Goal: Task Accomplishment & Management: Use online tool/utility

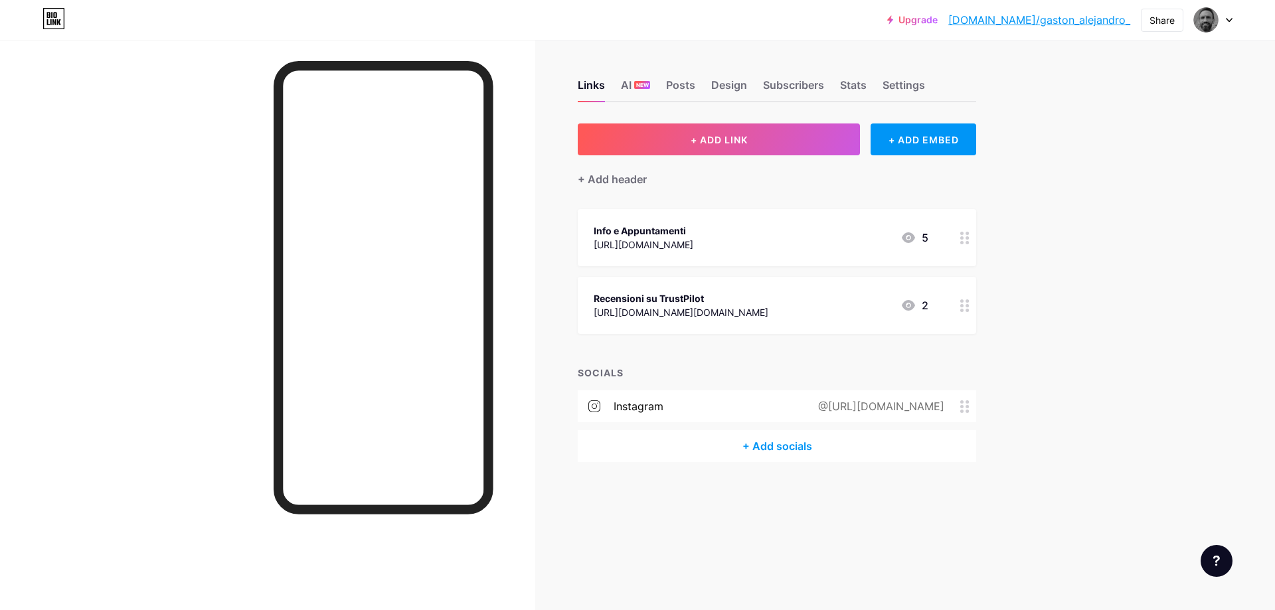
click at [1063, 21] on link "[DOMAIN_NAME]/gaston_alejandro_" at bounding box center [1040, 20] width 182 height 16
drag, startPoint x: 709, startPoint y: 407, endPoint x: 941, endPoint y: 415, distance: 231.3
click at [941, 415] on div "@[URL][DOMAIN_NAME]" at bounding box center [878, 407] width 163 height 16
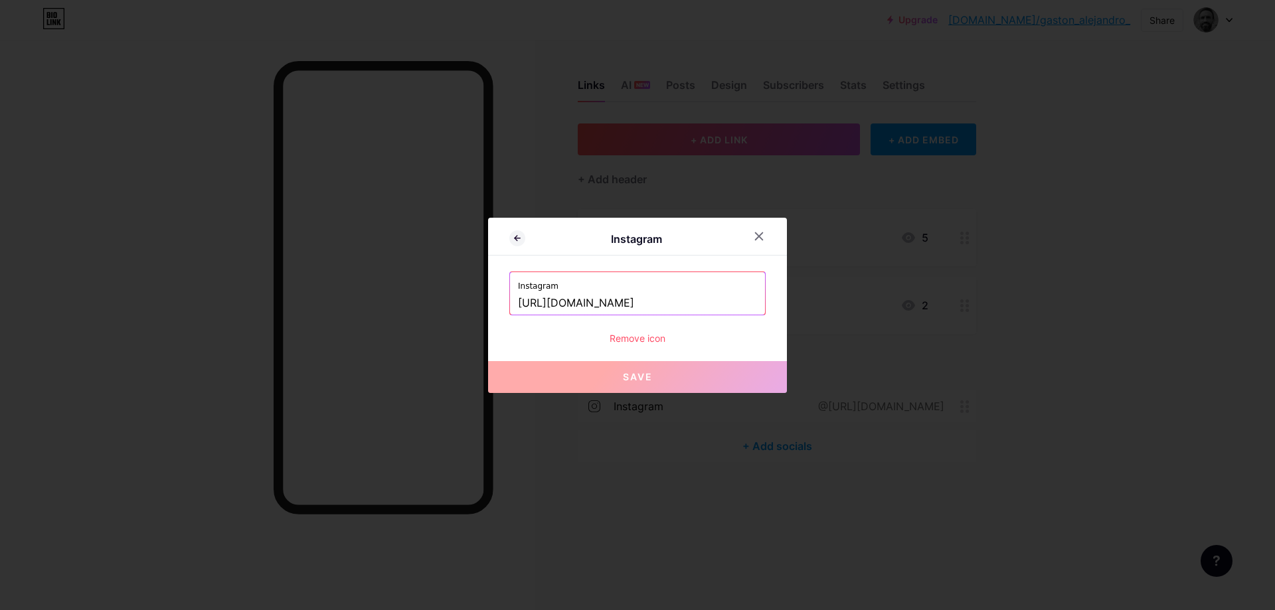
drag, startPoint x: 751, startPoint y: 300, endPoint x: 510, endPoint y: 308, distance: 241.3
click at [518, 308] on input "[URL][DOMAIN_NAME]" at bounding box center [637, 303] width 239 height 23
click at [757, 238] on icon at bounding box center [759, 236] width 11 height 11
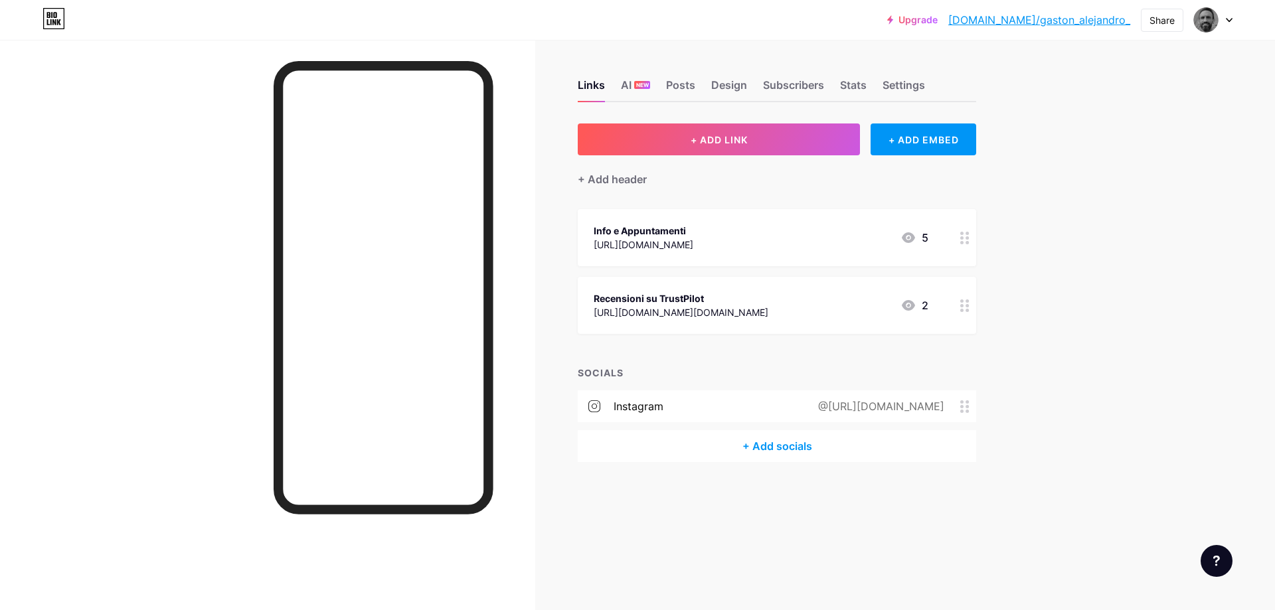
drag, startPoint x: 736, startPoint y: 242, endPoint x: 585, endPoint y: 241, distance: 150.8
click at [585, 241] on div "Info e Appuntamenti [URL][DOMAIN_NAME] 5" at bounding box center [777, 237] width 399 height 57
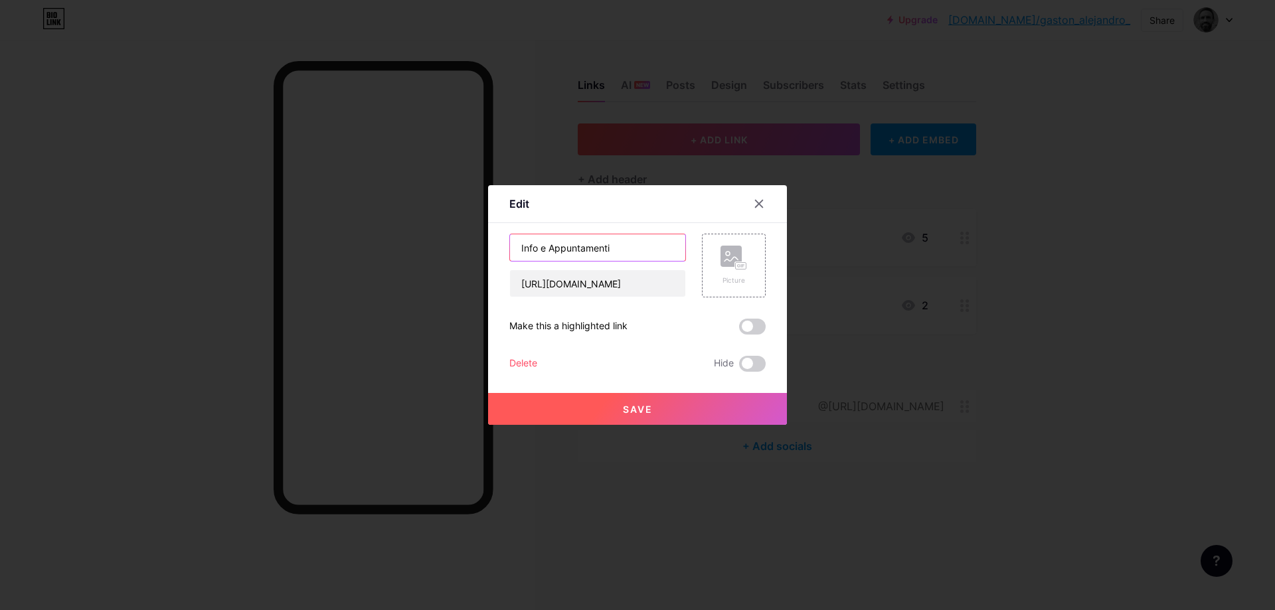
drag, startPoint x: 620, startPoint y: 248, endPoint x: 478, endPoint y: 244, distance: 142.2
click at [510, 244] on input "Info e Appuntamenti" at bounding box center [597, 247] width 175 height 27
drag, startPoint x: 657, startPoint y: 289, endPoint x: 515, endPoint y: 292, distance: 142.2
click at [515, 292] on input "[URL][DOMAIN_NAME]" at bounding box center [597, 283] width 175 height 27
click at [759, 208] on icon at bounding box center [759, 204] width 11 height 11
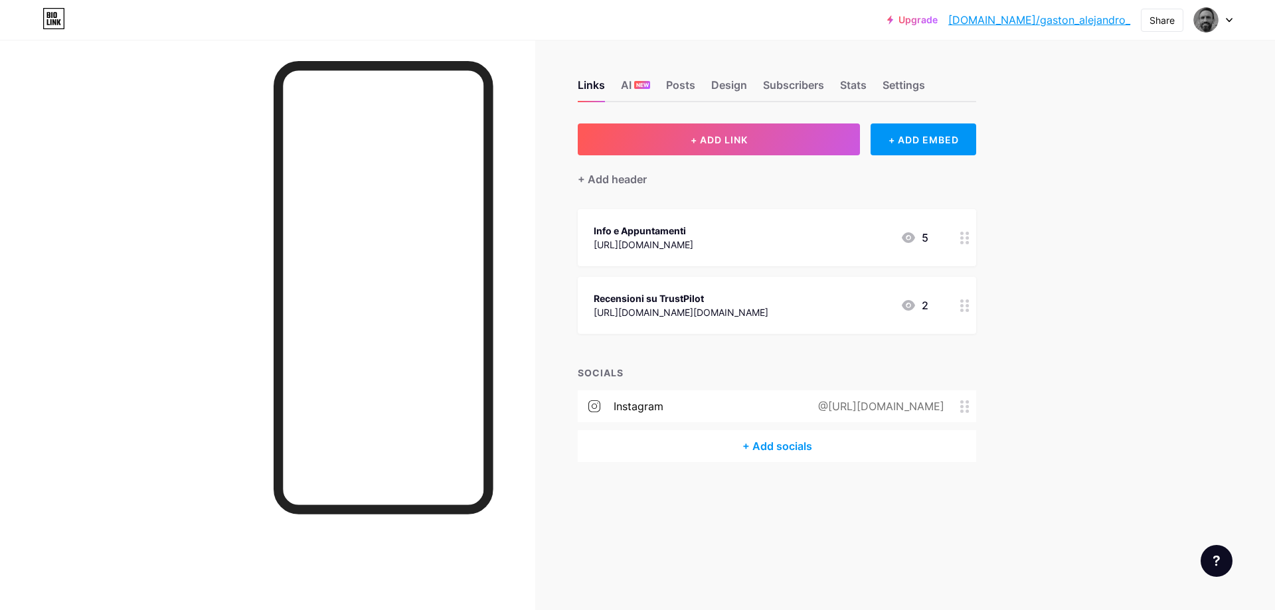
drag, startPoint x: 690, startPoint y: 230, endPoint x: 592, endPoint y: 233, distance: 98.4
click at [591, 234] on div "Info e Appuntamenti [URL][DOMAIN_NAME] 5" at bounding box center [777, 237] width 399 height 57
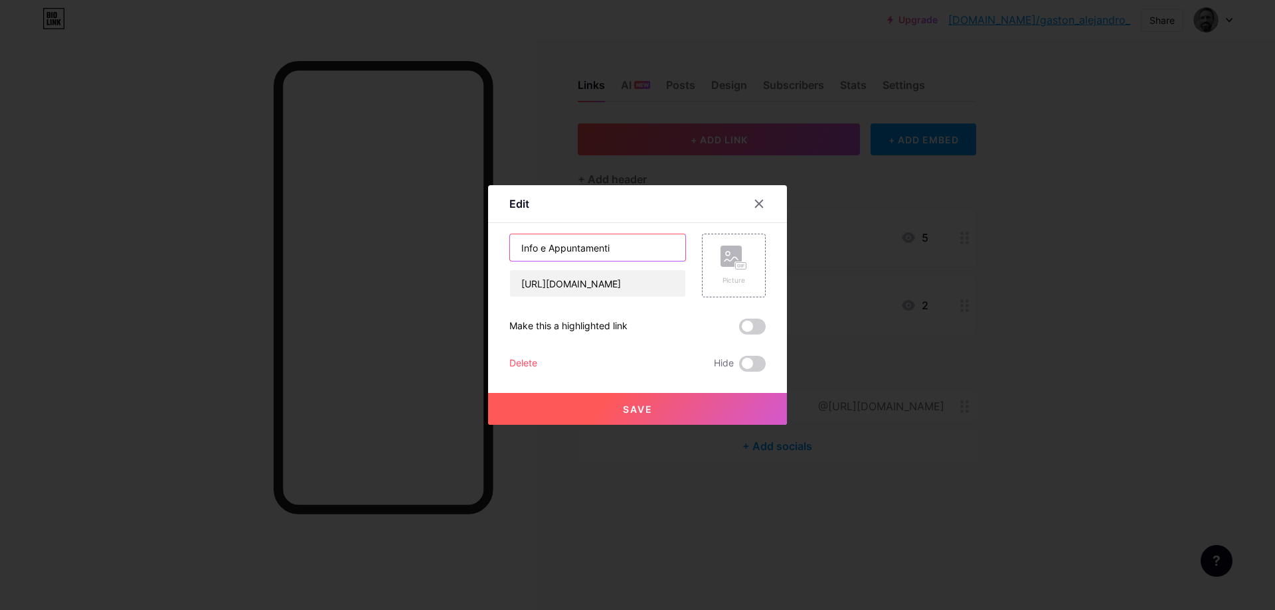
click at [593, 246] on input "Info e Appuntamenti" at bounding box center [597, 247] width 175 height 27
drag, startPoint x: 618, startPoint y: 249, endPoint x: 500, endPoint y: 251, distance: 118.3
click at [510, 251] on input "Info e Appuntamenti" at bounding box center [597, 247] width 175 height 27
click at [757, 198] on div at bounding box center [759, 204] width 24 height 24
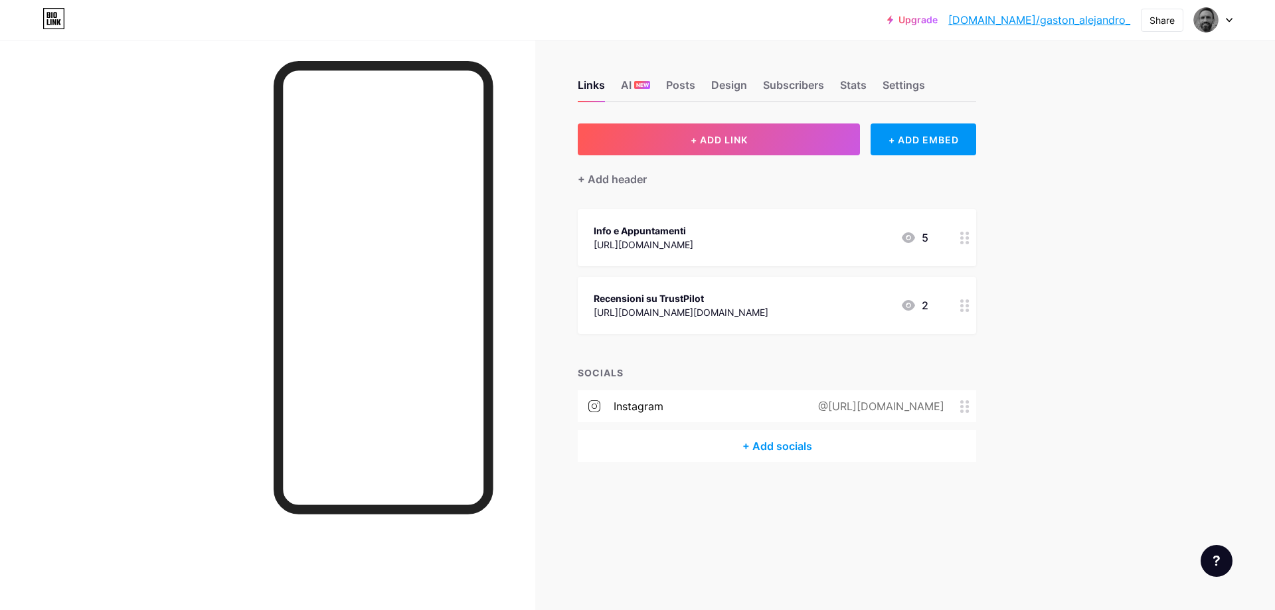
click at [662, 297] on div "Recensioni su TrustPilot" at bounding box center [681, 299] width 175 height 14
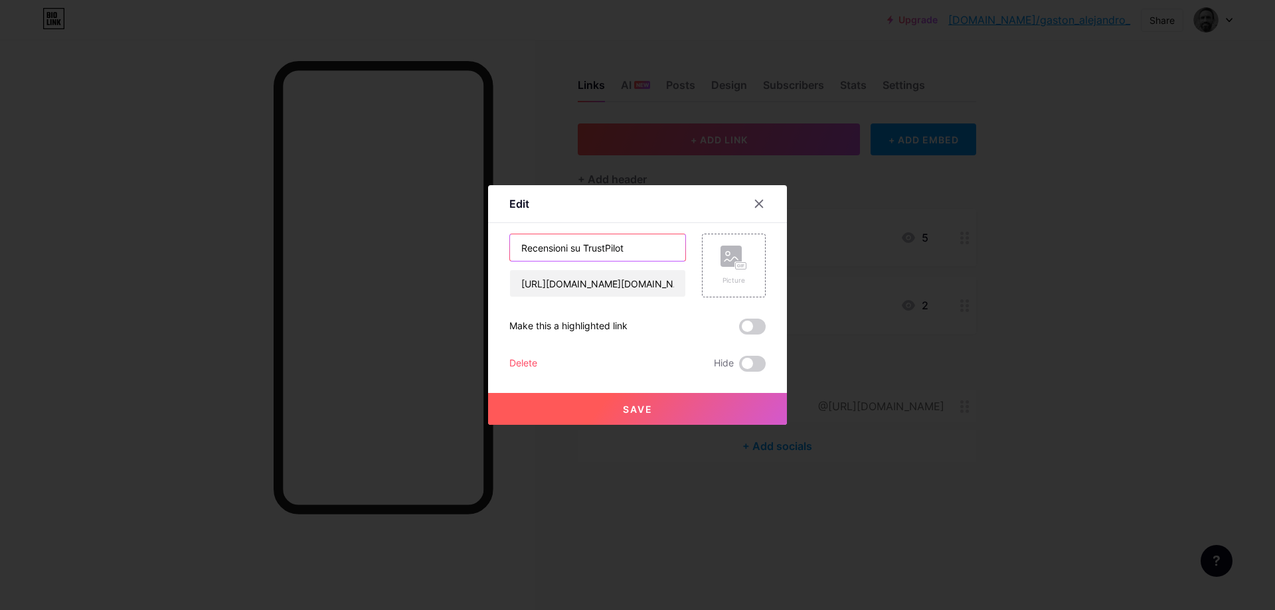
drag, startPoint x: 638, startPoint y: 248, endPoint x: 480, endPoint y: 242, distance: 158.9
click at [510, 242] on input "Recensioni su TrustPilot" at bounding box center [597, 247] width 175 height 27
drag, startPoint x: 678, startPoint y: 286, endPoint x: 667, endPoint y: 286, distance: 11.3
click at [667, 286] on input "[URL][DOMAIN_NAME][DOMAIN_NAME]" at bounding box center [597, 283] width 175 height 27
drag, startPoint x: 527, startPoint y: 287, endPoint x: 724, endPoint y: 292, distance: 196.7
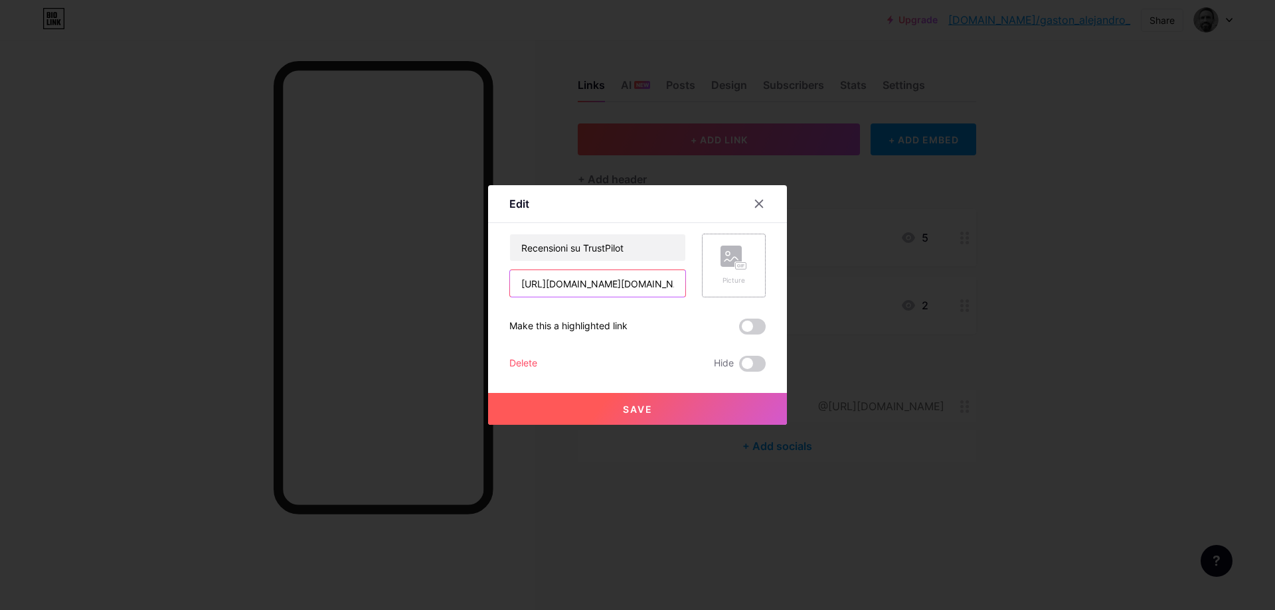
click at [686, 292] on div "[URL][DOMAIN_NAME][DOMAIN_NAME]" at bounding box center [598, 284] width 177 height 28
drag, startPoint x: 605, startPoint y: 250, endPoint x: 492, endPoint y: 250, distance: 113.6
click at [510, 250] on input "Recensioni su TrustPilot" at bounding box center [597, 247] width 175 height 27
